Goal: Navigation & Orientation: Find specific page/section

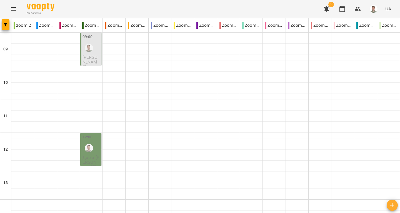
click at [326, 9] on icon "button" at bounding box center [327, 8] width 6 height 5
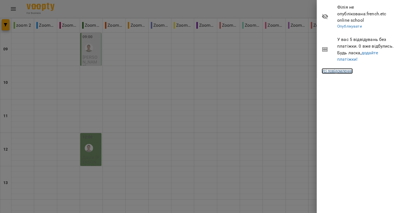
click at [347, 68] on link "Усі повідомлення" at bounding box center [337, 71] width 31 height 6
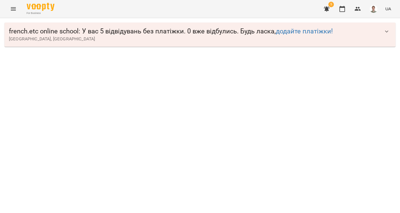
click at [383, 32] on button "button" at bounding box center [386, 31] width 13 height 13
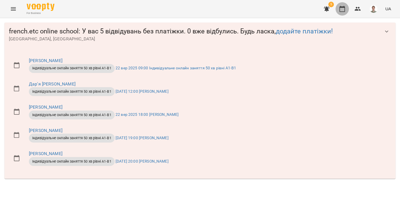
click at [344, 10] on icon "button" at bounding box center [342, 9] width 7 height 7
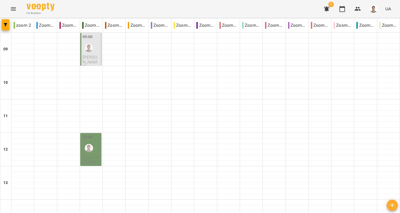
click at [98, 53] on div "09:00" at bounding box center [92, 44] width 18 height 20
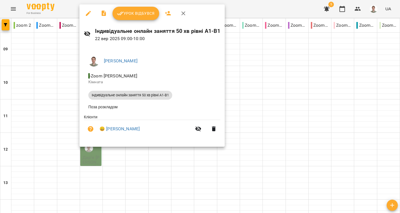
click at [184, 17] on button "button" at bounding box center [183, 13] width 13 height 13
